Goal: Task Accomplishment & Management: Manage account settings

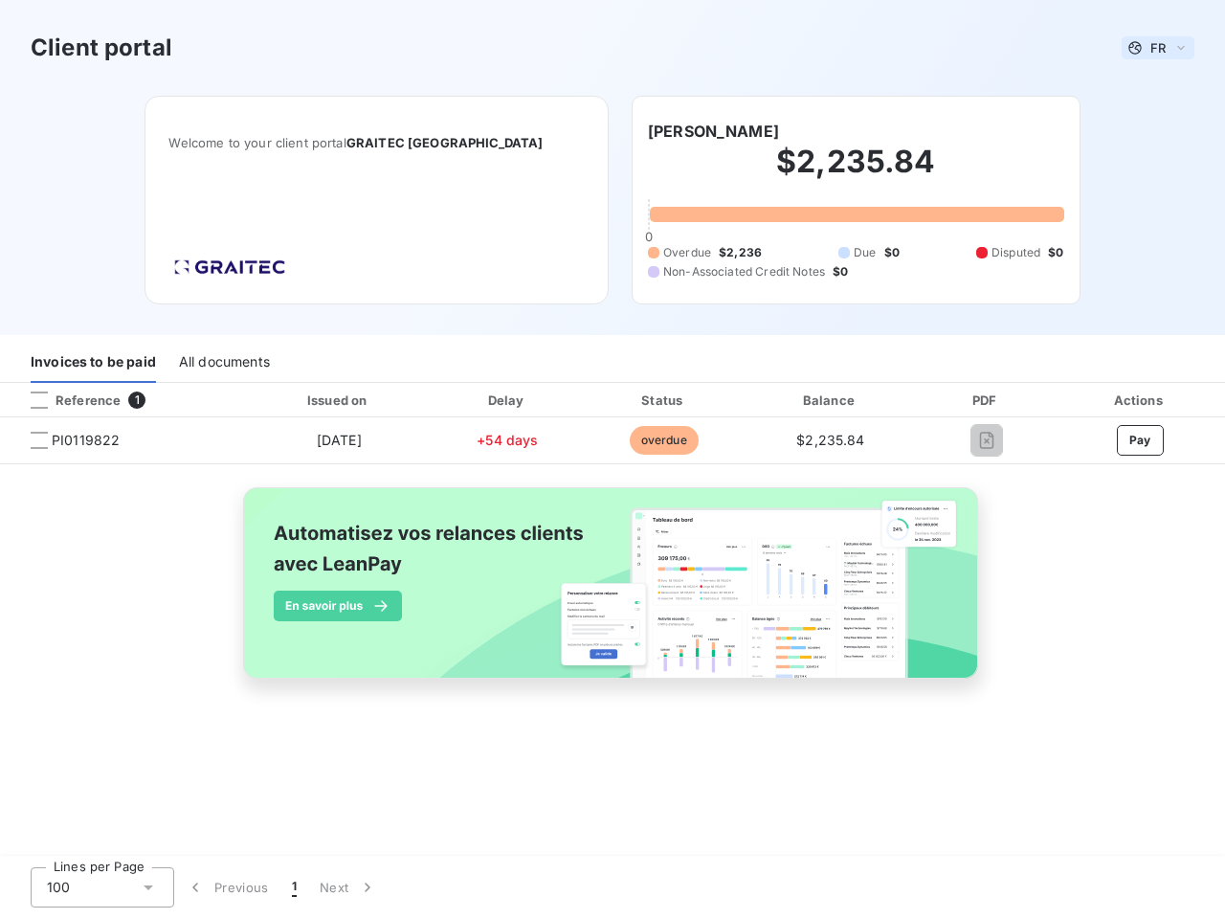
click at [1158, 48] on span "FR" at bounding box center [1158, 47] width 15 height 15
click at [698, 131] on h6 "[PERSON_NAME]" at bounding box center [713, 131] width 131 height 23
click at [93, 363] on div "Invoices to be paid" at bounding box center [93, 363] width 125 height 40
click at [223, 363] on div "All documents" at bounding box center [224, 363] width 91 height 40
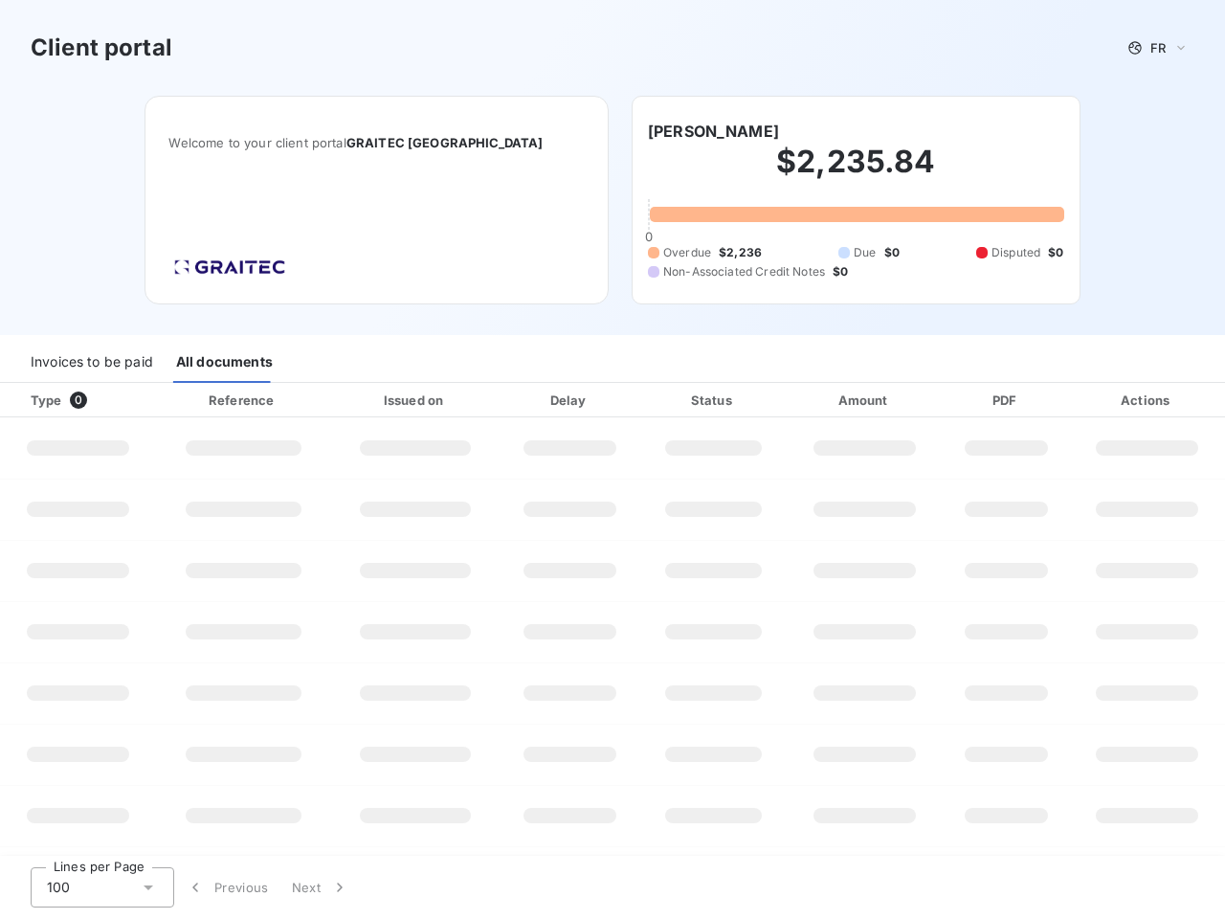
click at [123, 400] on div at bounding box center [115, 400] width 19 height 19
click at [39, 400] on div "Type 0" at bounding box center [85, 400] width 132 height 19
click at [338, 400] on div "Issued on" at bounding box center [415, 400] width 161 height 19
click at [507, 400] on div "Delay" at bounding box center [570, 400] width 133 height 19
click at [663, 400] on div "Status" at bounding box center [713, 400] width 139 height 19
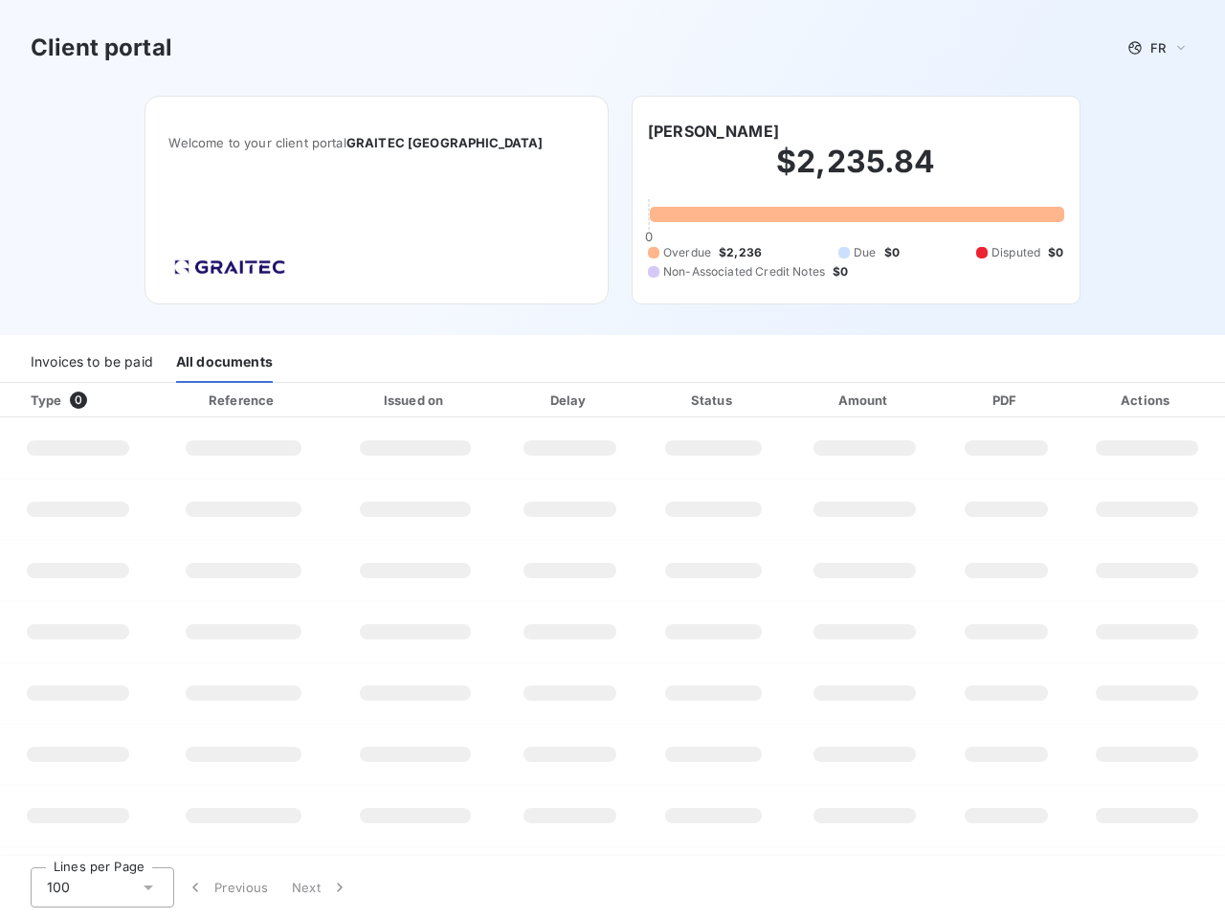
click at [831, 400] on div "Amount" at bounding box center [865, 400] width 149 height 19
